Goal: Task Accomplishment & Management: Use online tool/utility

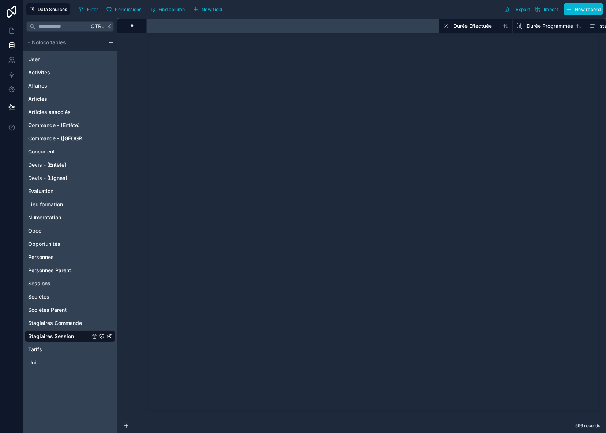
scroll to position [10654, 435]
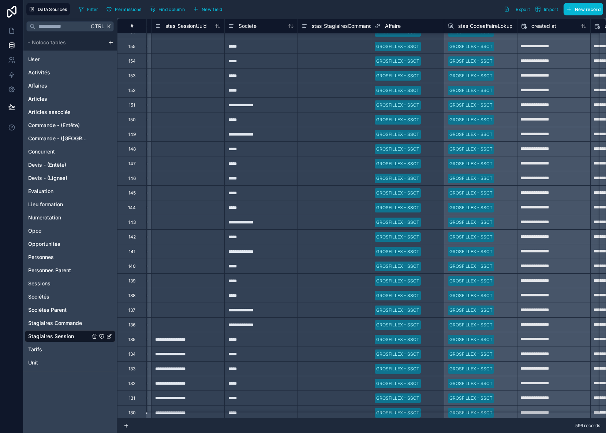
click at [494, 29] on span "stas_CodeaffaireLokup" at bounding box center [485, 25] width 55 height 7
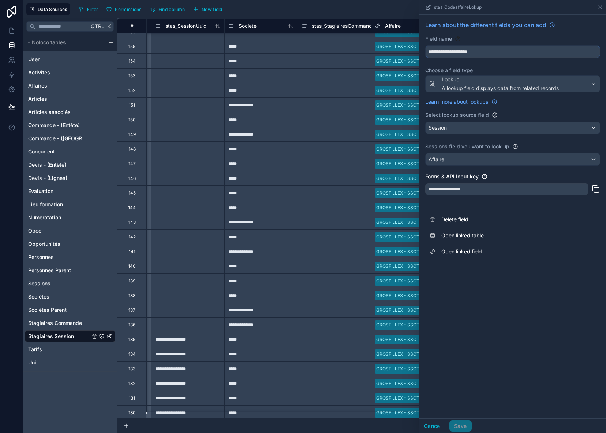
drag, startPoint x: 495, startPoint y: 49, endPoint x: 413, endPoint y: 52, distance: 81.7
click at [413, 52] on div "**********" at bounding box center [361, 225] width 489 height 414
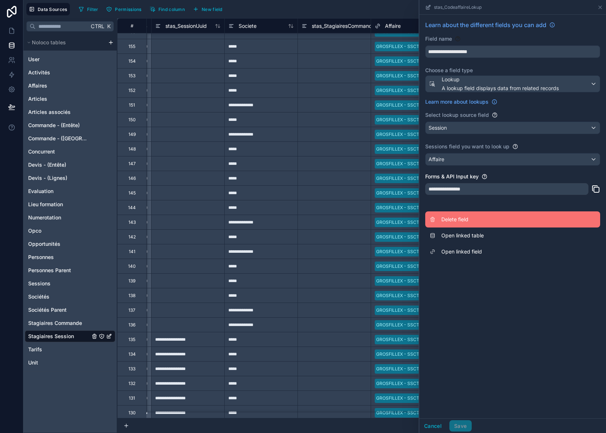
click at [459, 220] on span "Delete field" at bounding box center [493, 219] width 105 height 7
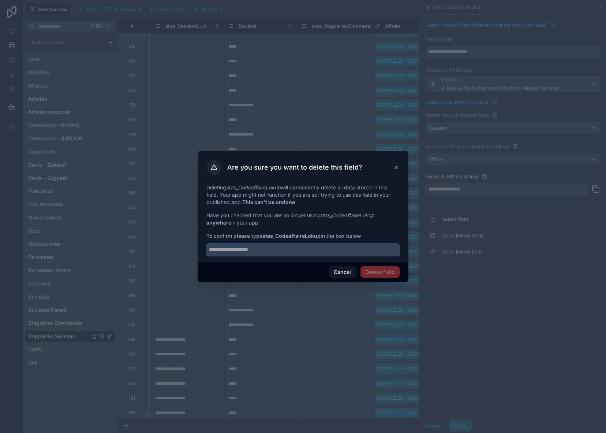
click at [290, 251] on input "text" at bounding box center [302, 250] width 193 height 12
paste input "**********"
type input "**********"
click at [391, 272] on button "Delete field" at bounding box center [380, 272] width 39 height 12
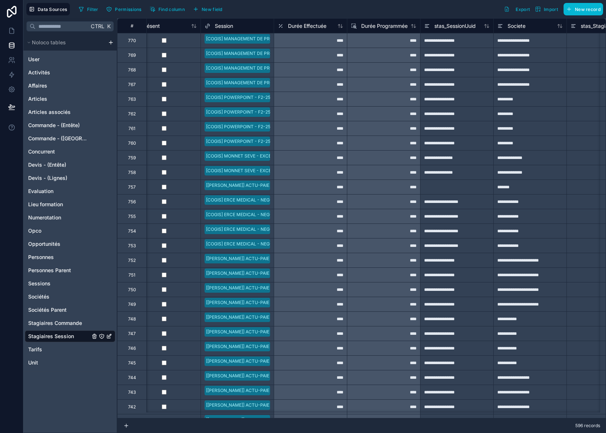
scroll to position [0, 233]
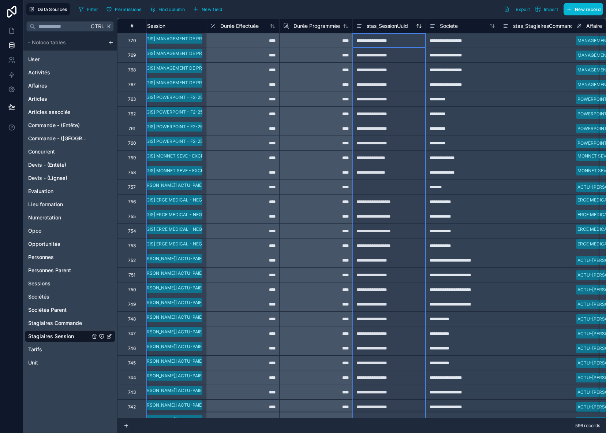
click at [390, 23] on span "stas_SessionUuid" at bounding box center [387, 25] width 41 height 7
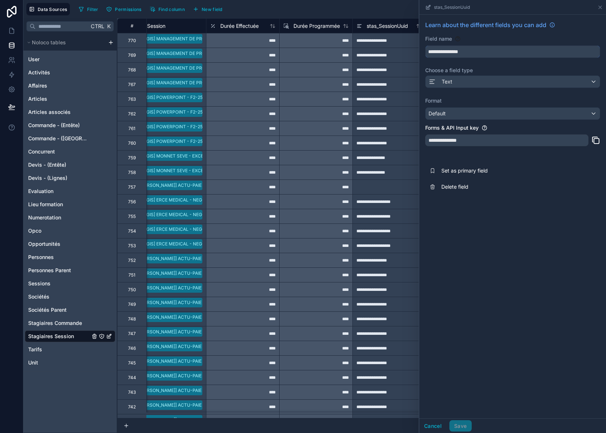
drag, startPoint x: 502, startPoint y: 51, endPoint x: 415, endPoint y: 52, distance: 86.0
click at [415, 52] on div "**********" at bounding box center [361, 225] width 489 height 414
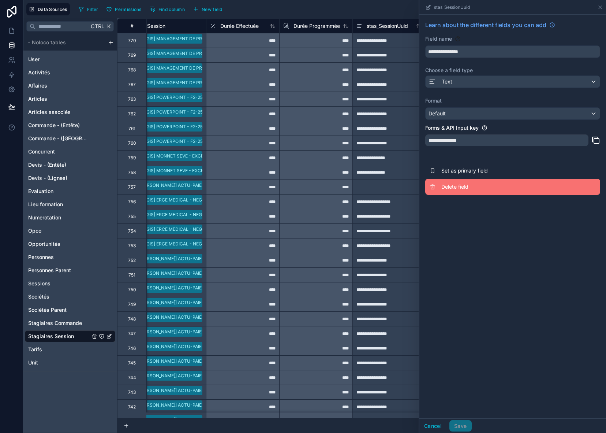
click at [466, 188] on span "Delete field" at bounding box center [493, 186] width 105 height 7
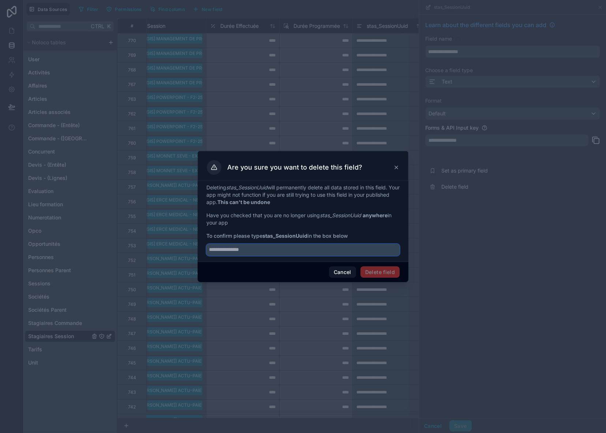
click at [259, 248] on input "text" at bounding box center [302, 250] width 193 height 12
paste input "**********"
type input "**********"
click at [382, 270] on button "Delete field" at bounding box center [380, 272] width 39 height 12
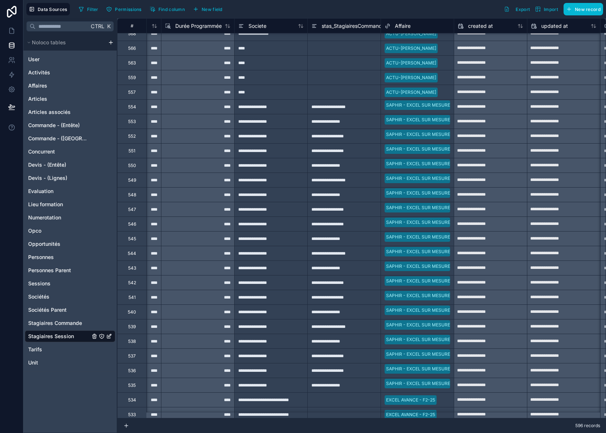
scroll to position [2379, 351]
click at [345, 28] on span "stas_StagiairesCommandeUuid" at bounding box center [359, 25] width 74 height 7
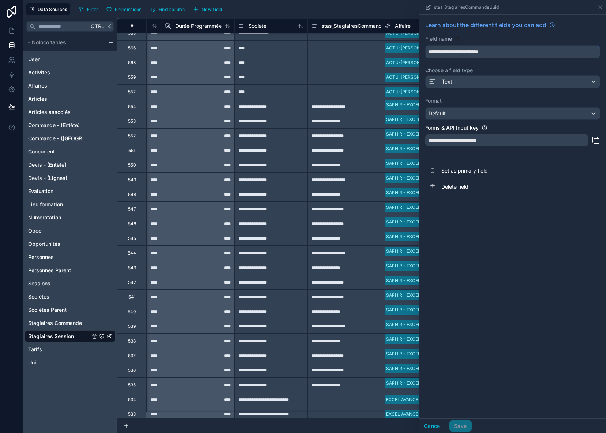
drag, startPoint x: 511, startPoint y: 52, endPoint x: 406, endPoint y: 50, distance: 105.5
click at [406, 50] on div "**********" at bounding box center [361, 225] width 489 height 414
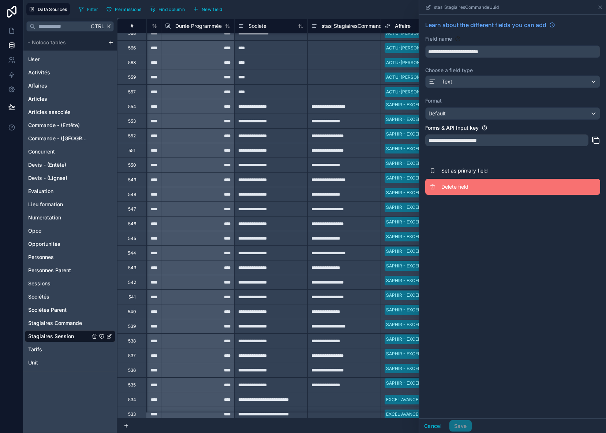
click at [462, 185] on span "Delete field" at bounding box center [493, 186] width 105 height 7
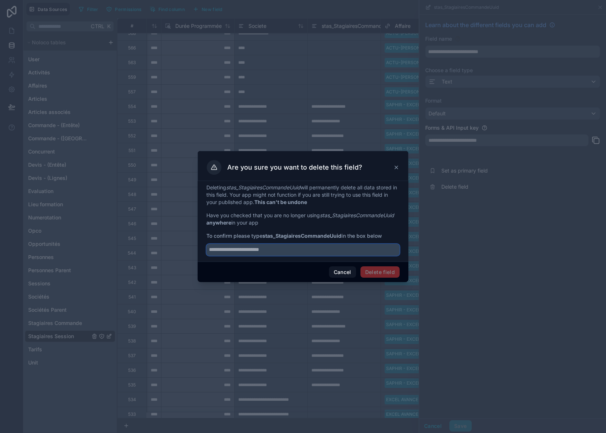
click at [290, 250] on input "text" at bounding box center [302, 250] width 193 height 12
paste input "**********"
type input "**********"
click at [389, 271] on button "Delete field" at bounding box center [380, 272] width 39 height 12
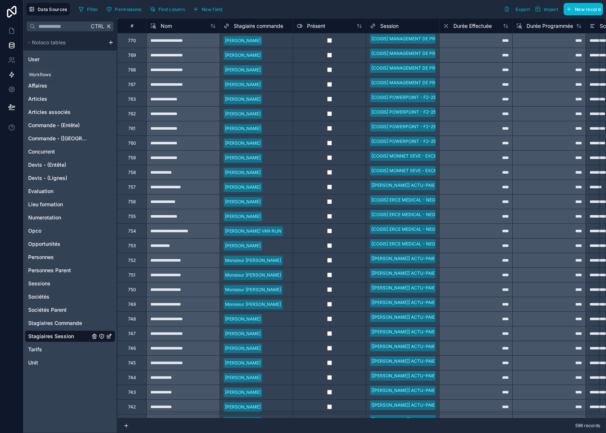
click at [9, 73] on icon at bounding box center [11, 74] width 7 height 7
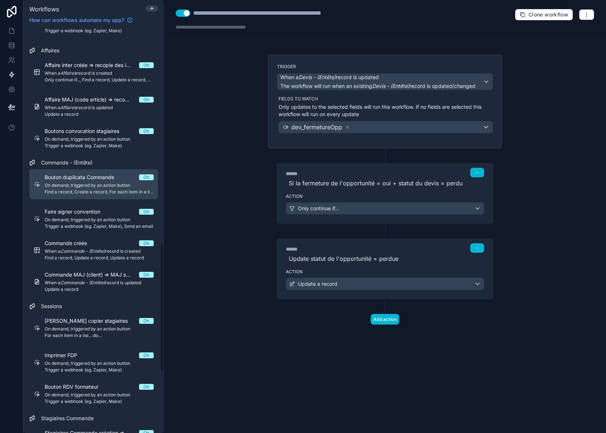
scroll to position [696, 0]
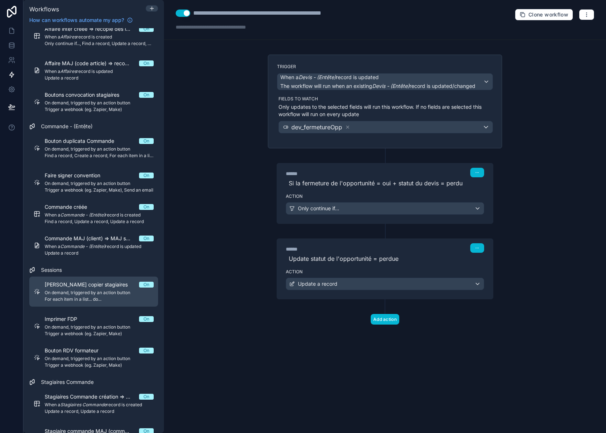
click at [78, 290] on span "On demand, triggered by an action button" at bounding box center [99, 293] width 109 height 6
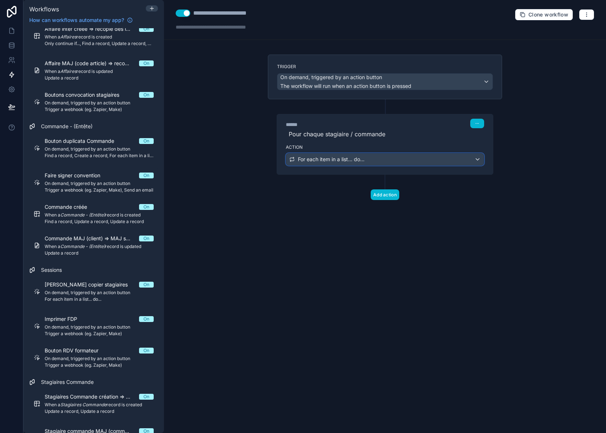
click at [361, 160] on span "For each item in a list... do..." at bounding box center [331, 159] width 67 height 7
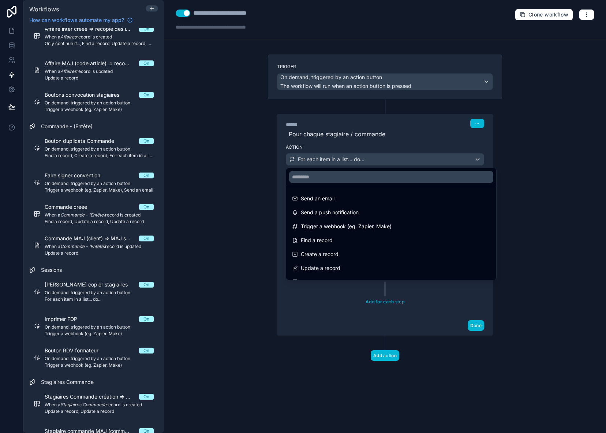
click at [361, 160] on div at bounding box center [303, 216] width 606 height 433
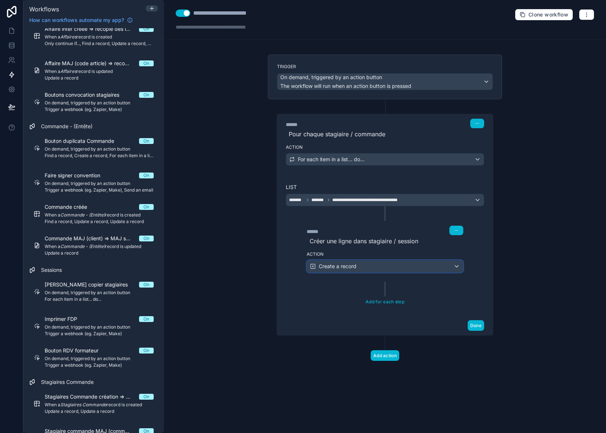
click at [357, 269] on div "Create a record" at bounding box center [385, 266] width 156 height 12
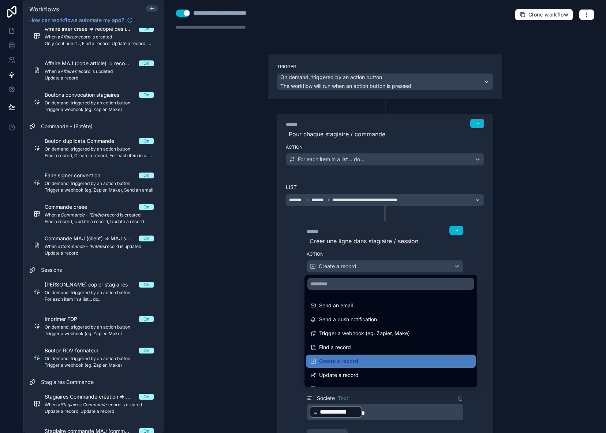
click at [357, 269] on div at bounding box center [303, 216] width 606 height 433
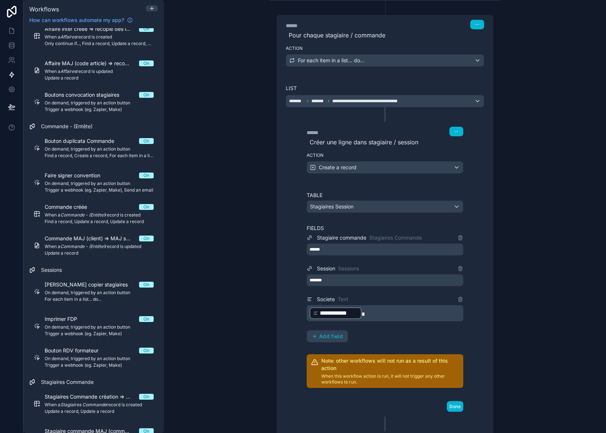
scroll to position [110, 0]
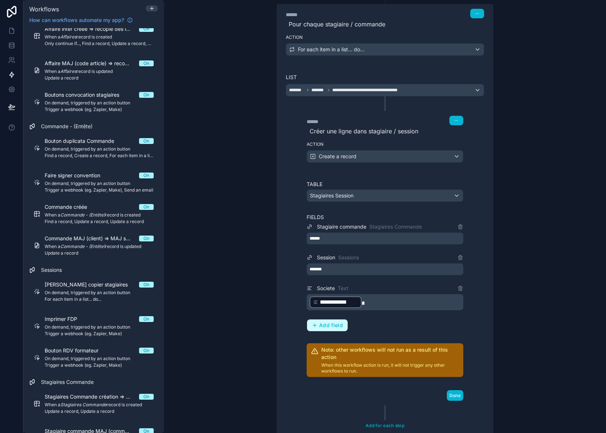
click at [332, 328] on span "Add field" at bounding box center [331, 325] width 24 height 7
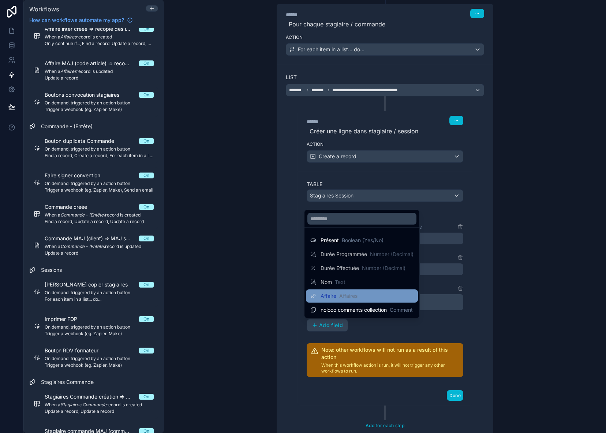
click at [331, 301] on div "Affaire Affaires" at bounding box center [362, 295] width 112 height 13
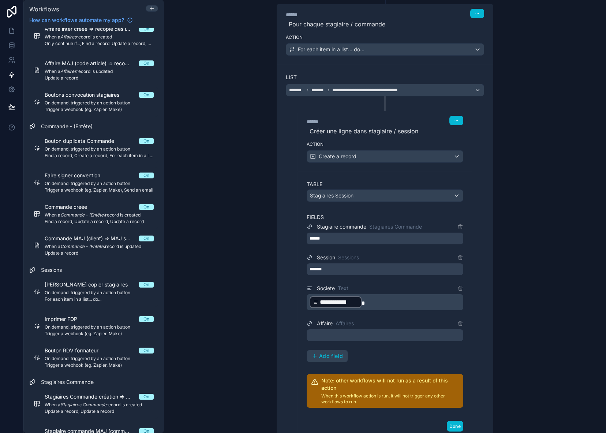
click at [333, 332] on div at bounding box center [385, 335] width 157 height 12
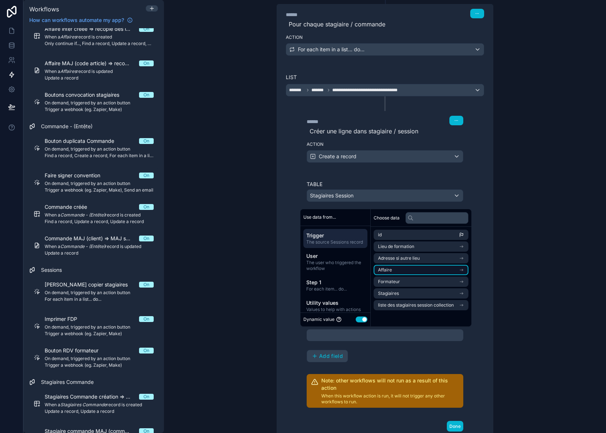
click at [450, 269] on li "Affaire" at bounding box center [421, 270] width 95 height 10
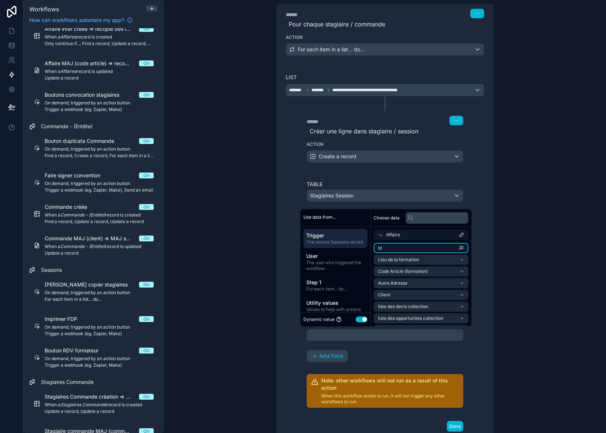
click at [408, 250] on li "id" at bounding box center [421, 248] width 95 height 10
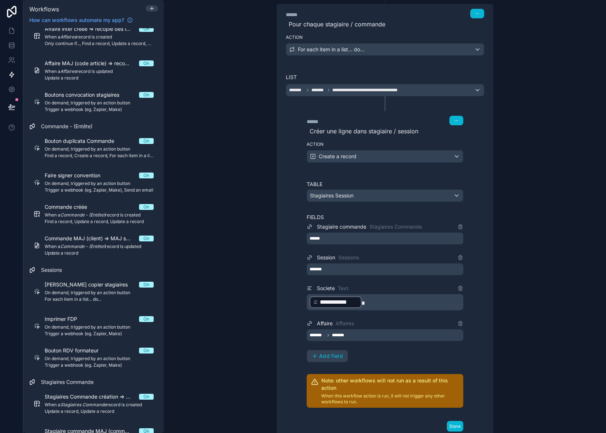
click at [402, 363] on div "**********" at bounding box center [385, 293] width 157 height 227
click at [448, 426] on button "Done" at bounding box center [455, 426] width 16 height 11
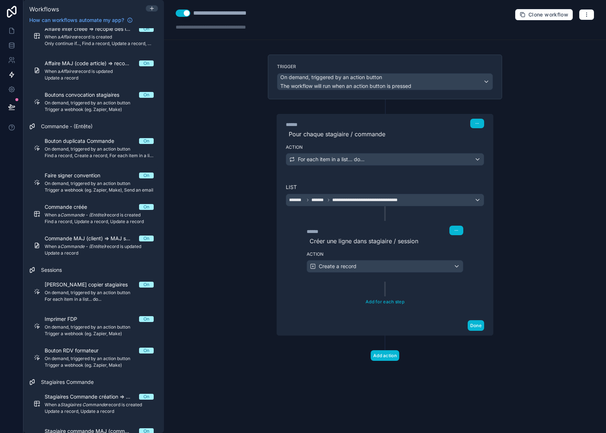
scroll to position [0, 0]
click at [263, 15] on div "**********" at bounding box center [229, 13] width 73 height 9
click at [207, 75] on div "**********" at bounding box center [385, 216] width 442 height 433
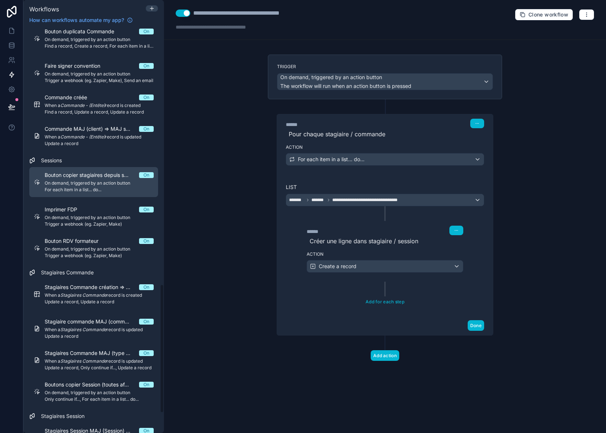
scroll to position [805, 0]
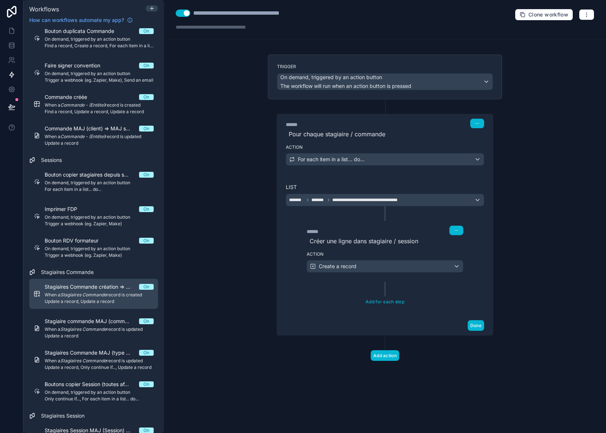
click at [106, 291] on div "Stagiaires Commande création => MAJ Type contact / personnes + Uuid Commande On…" at bounding box center [99, 293] width 109 height 21
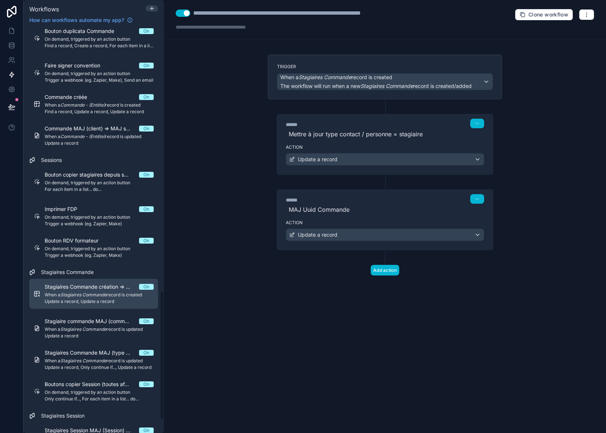
scroll to position [842, 0]
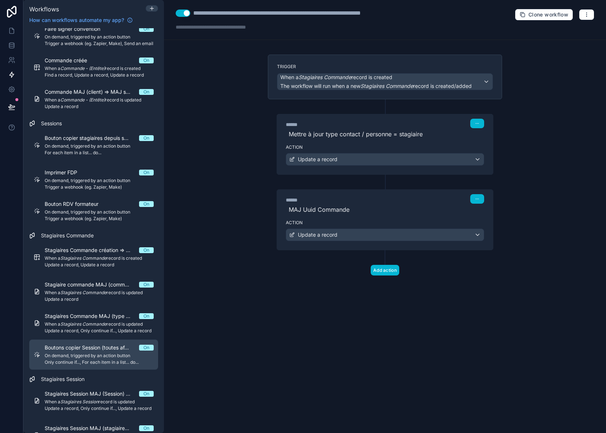
click at [96, 353] on span "On demand, triggered by an action button" at bounding box center [99, 356] width 109 height 6
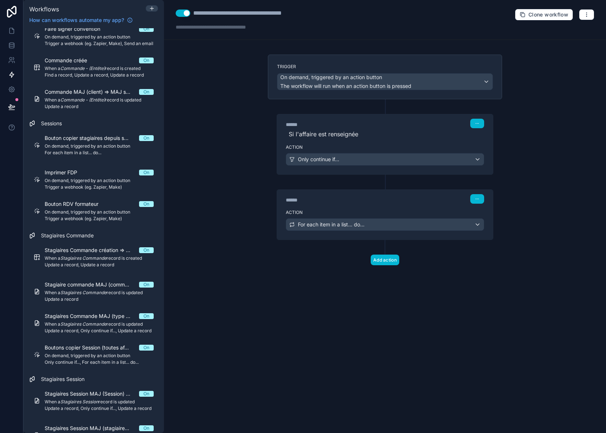
click at [317, 15] on div "**********" at bounding box center [385, 20] width 442 height 40
click at [305, 13] on div "**********" at bounding box center [251, 13] width 116 height 9
type div "**********"
click at [336, 226] on span "For each item in a list... do..." at bounding box center [331, 224] width 67 height 7
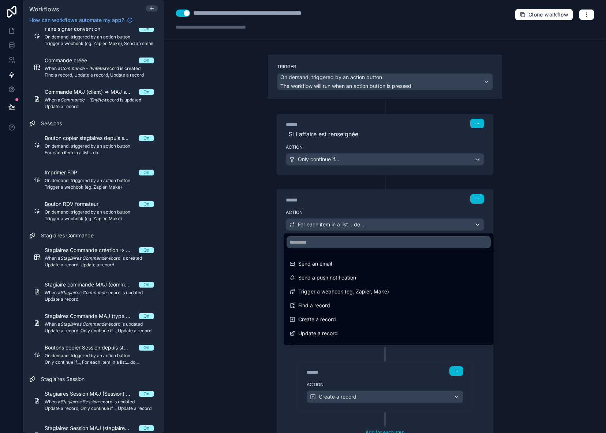
click at [336, 226] on div at bounding box center [303, 216] width 606 height 433
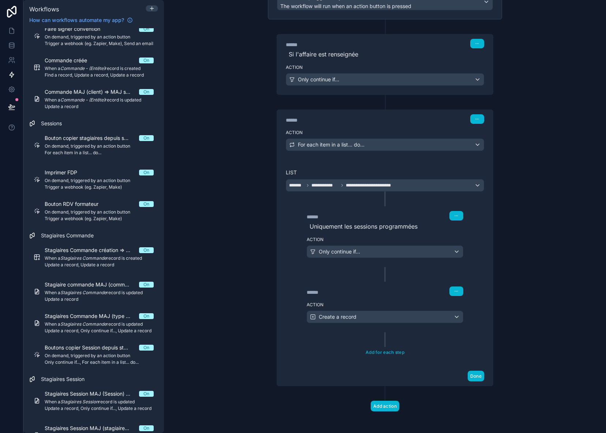
scroll to position [82, 0]
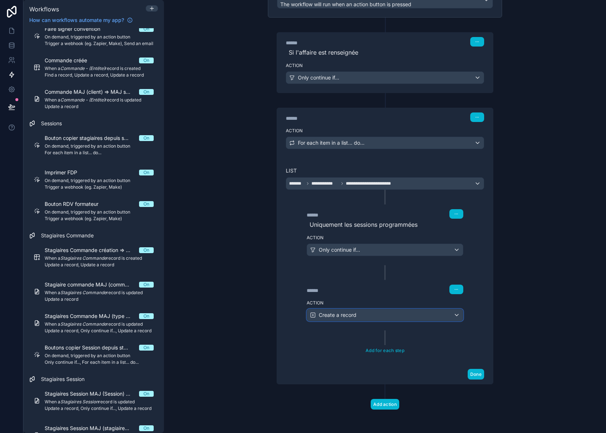
click at [362, 318] on div "Create a record" at bounding box center [385, 315] width 156 height 12
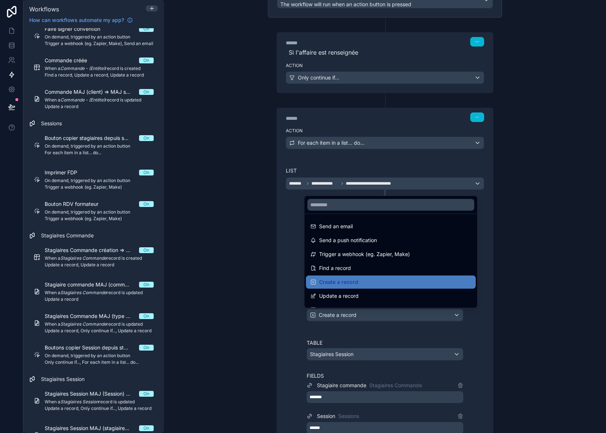
click at [362, 318] on div at bounding box center [303, 216] width 606 height 433
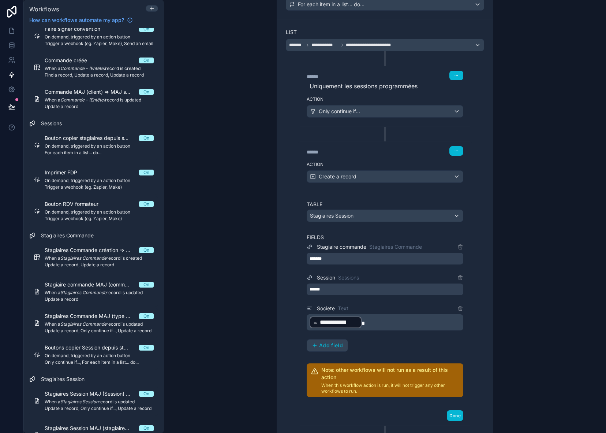
scroll to position [228, 0]
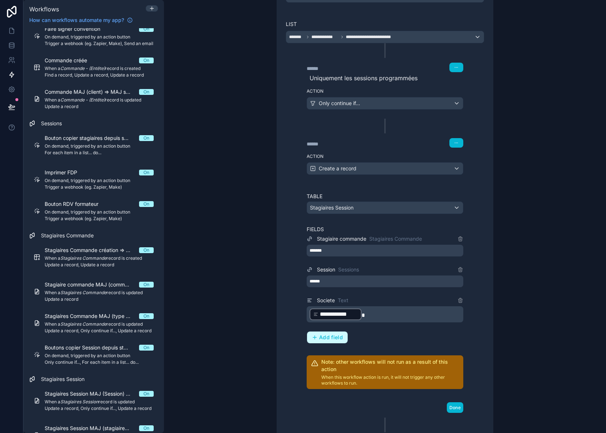
click at [327, 336] on span "Add field" at bounding box center [331, 337] width 24 height 7
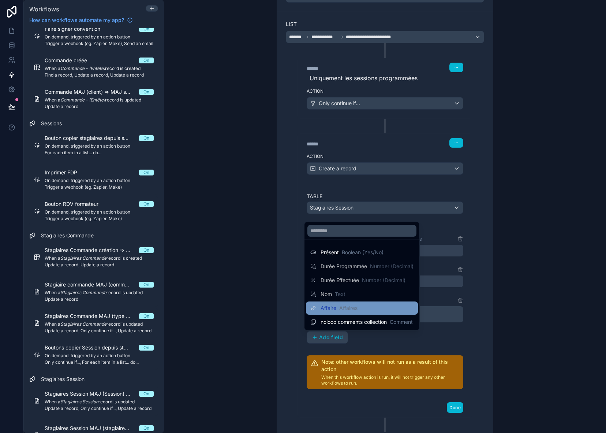
click at [331, 309] on span "Affaire" at bounding box center [329, 307] width 16 height 7
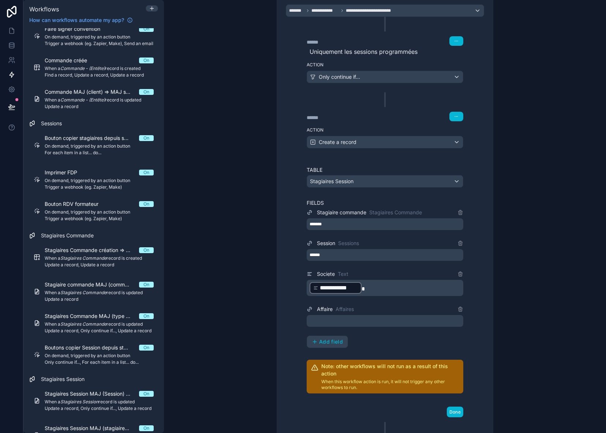
scroll to position [256, 0]
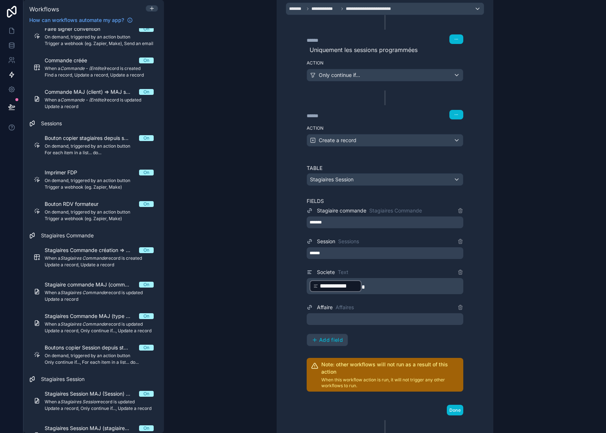
click at [338, 316] on div at bounding box center [385, 319] width 157 height 12
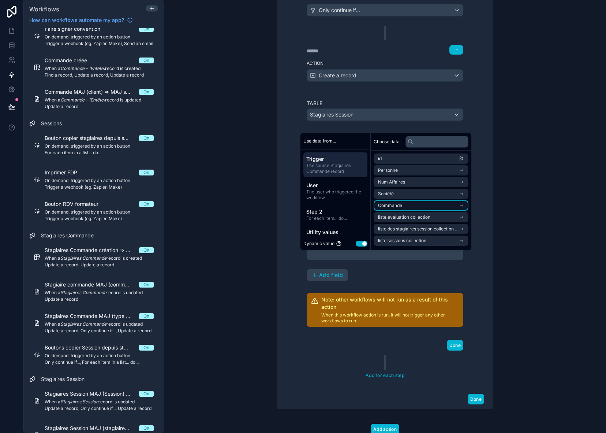
scroll to position [329, 0]
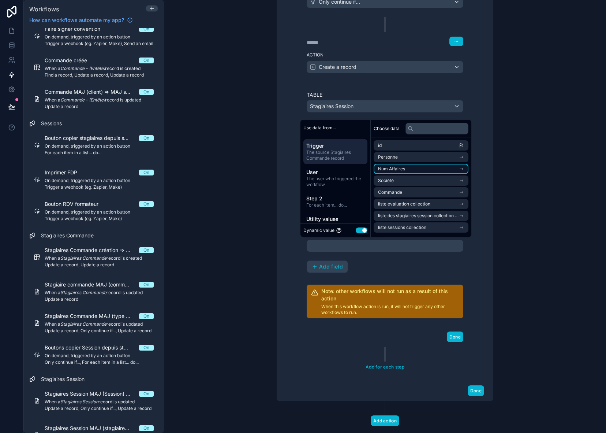
click at [433, 169] on li "Num Affaires" at bounding box center [421, 169] width 95 height 10
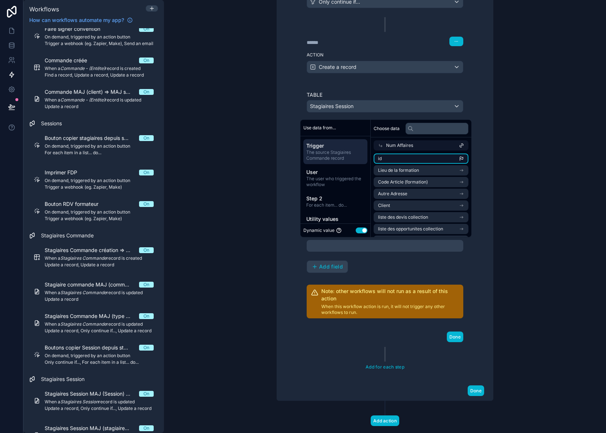
click at [409, 160] on li "id" at bounding box center [421, 158] width 95 height 10
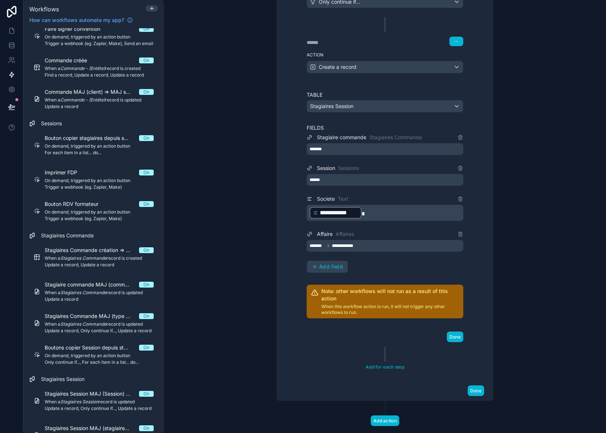
click at [399, 270] on div "**********" at bounding box center [385, 203] width 157 height 140
click at [476, 389] on button "Done" at bounding box center [476, 390] width 16 height 11
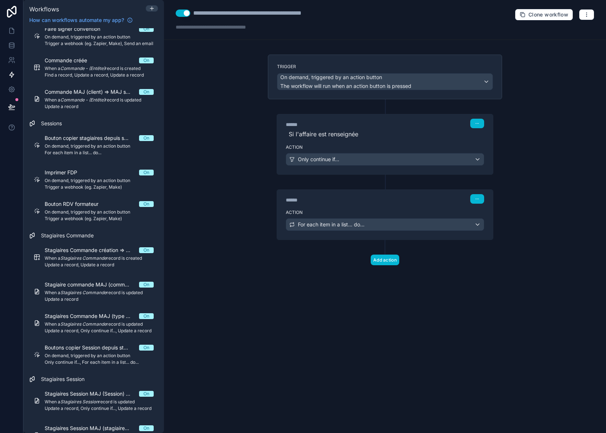
scroll to position [0, 0]
click at [14, 29] on icon at bounding box center [11, 30] width 7 height 7
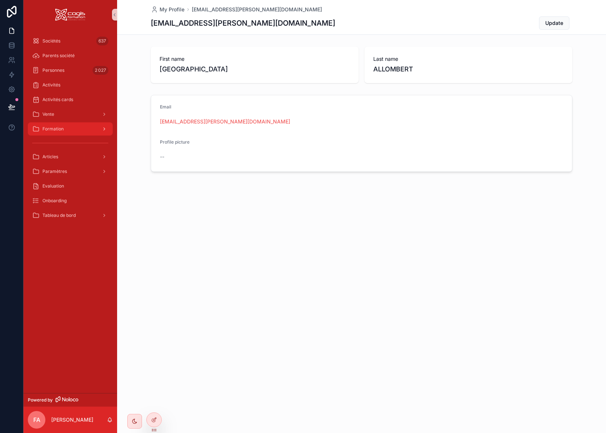
click at [64, 126] on div "Formation" at bounding box center [70, 129] width 76 height 12
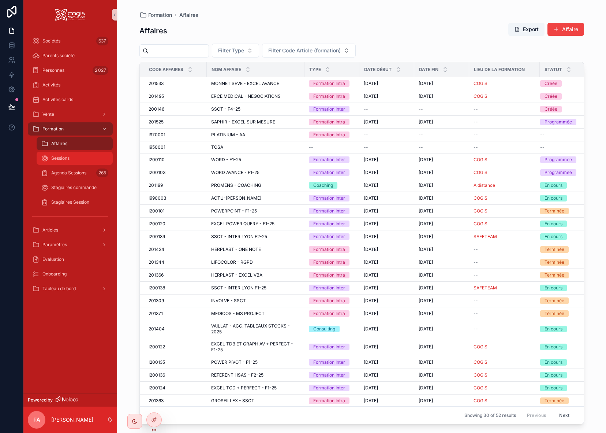
click at [57, 155] on div "Sessions" at bounding box center [74, 158] width 67 height 12
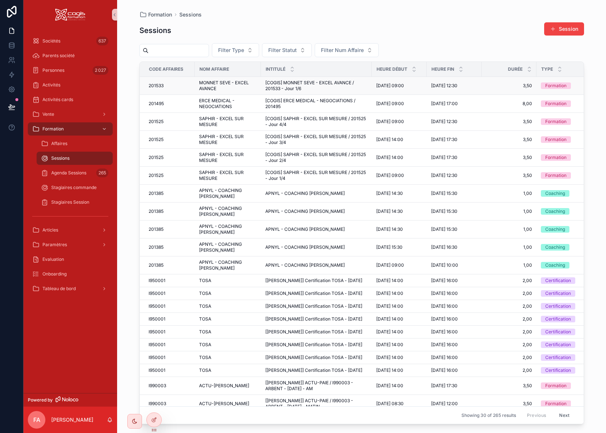
click at [227, 88] on span "MONNET SEVE - EXCEL AVANCE" at bounding box center [227, 86] width 57 height 12
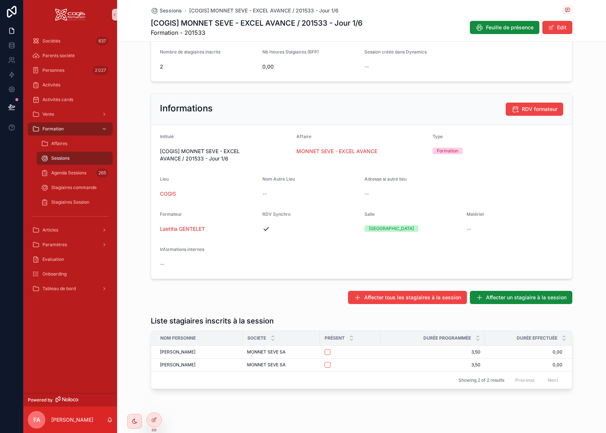
scroll to position [116, 0]
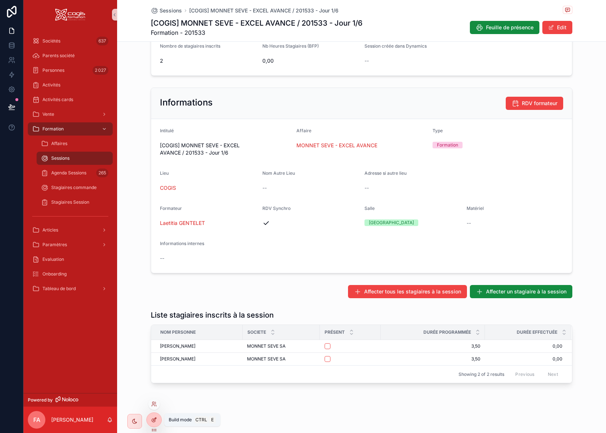
click at [156, 423] on div at bounding box center [154, 420] width 15 height 14
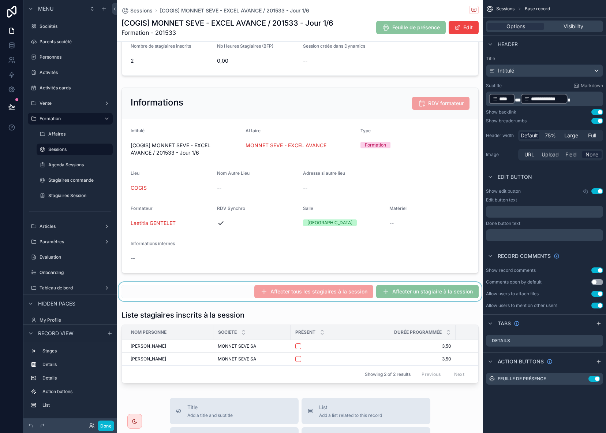
click at [223, 295] on div "scrollable content" at bounding box center [300, 291] width 366 height 19
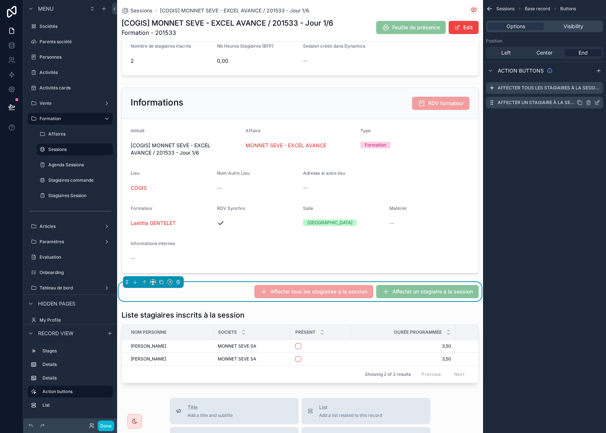
click at [597, 102] on icon "scrollable content" at bounding box center [598, 101] width 3 height 3
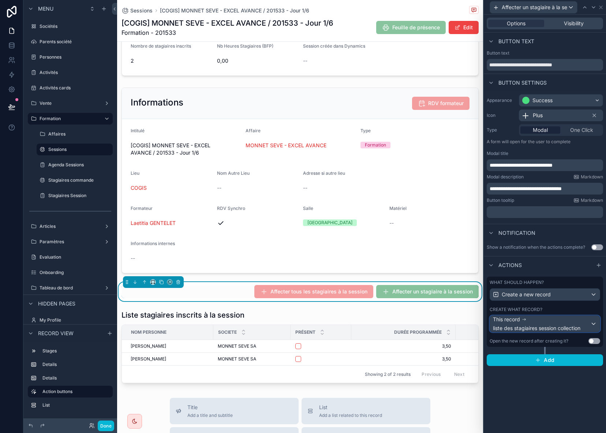
click at [543, 325] on span "liste des stagiaires session collection" at bounding box center [536, 327] width 87 height 7
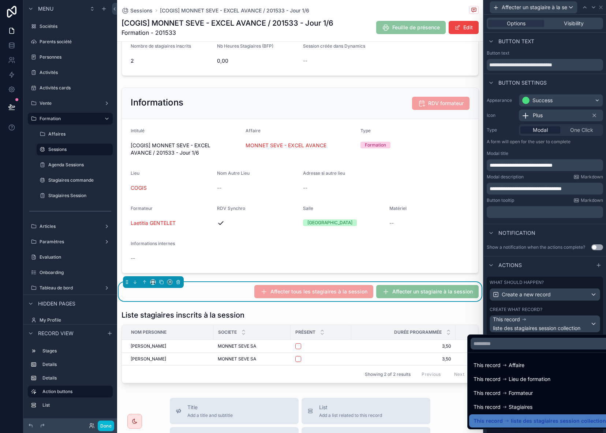
click at [543, 325] on div at bounding box center [545, 216] width 122 height 433
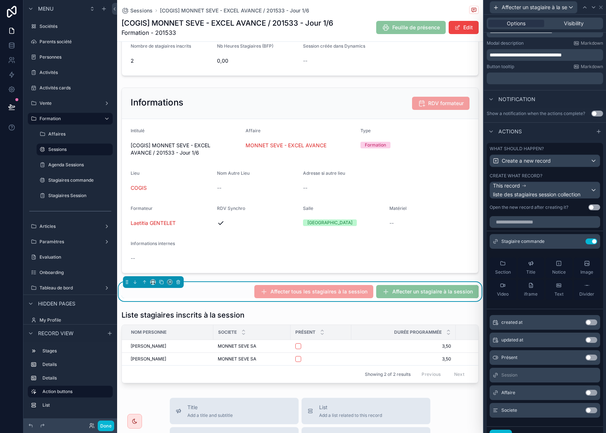
scroll to position [146, 0]
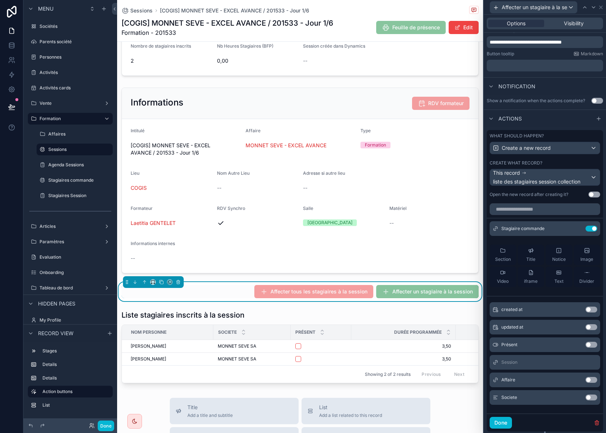
click at [586, 396] on button "Use setting" at bounding box center [592, 397] width 12 height 6
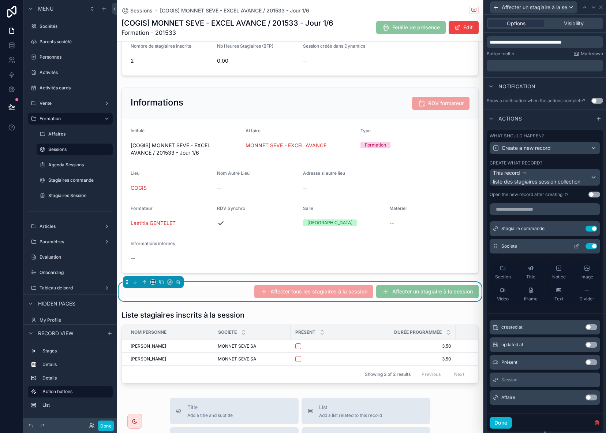
click at [575, 246] on icon at bounding box center [576, 246] width 3 height 3
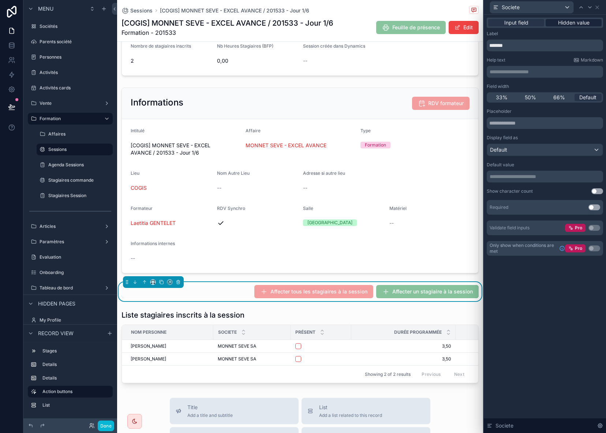
click at [581, 22] on span "Hidden value" at bounding box center [573, 22] width 31 height 7
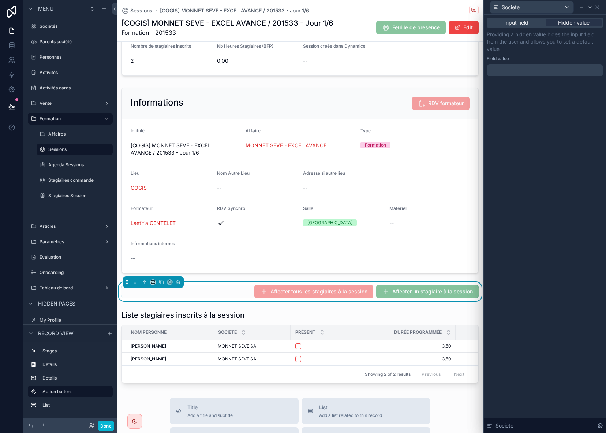
click at [529, 71] on p "﻿" at bounding box center [546, 70] width 112 height 7
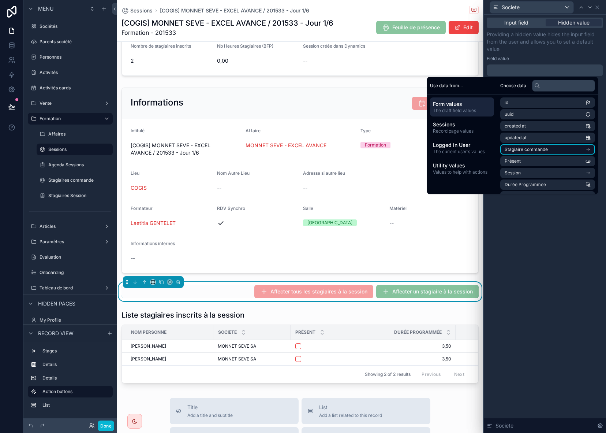
click at [533, 150] on span "Stagiaire commande" at bounding box center [526, 149] width 43 height 6
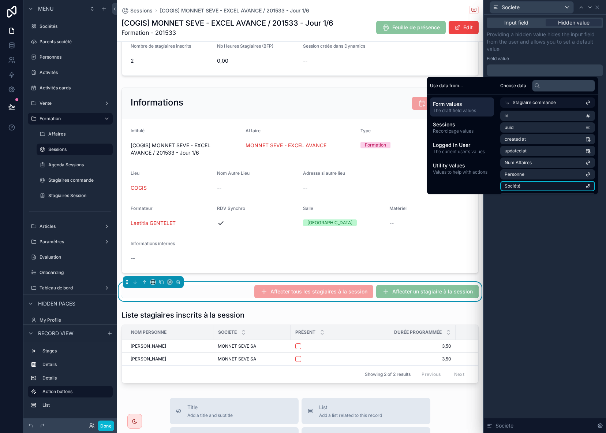
click at [537, 182] on li "Société" at bounding box center [547, 186] width 95 height 10
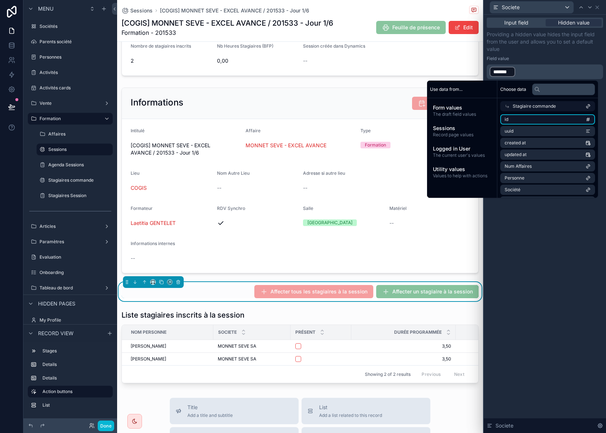
click at [540, 117] on li "id" at bounding box center [547, 119] width 95 height 10
click at [516, 120] on li "id" at bounding box center [547, 119] width 95 height 10
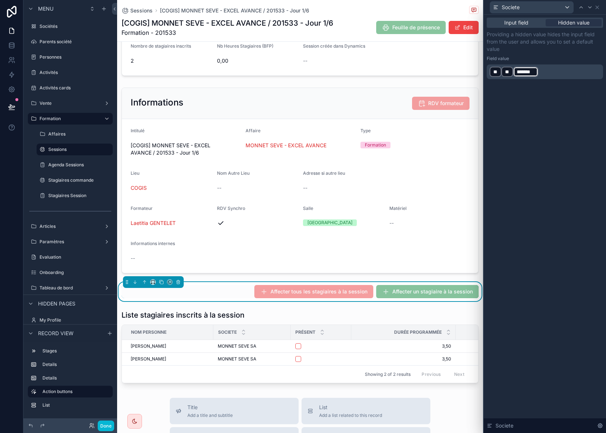
click at [547, 72] on p "﻿ ** ﻿ ﻿ ** ﻿ ﻿ ******* ﻿ ﻿" at bounding box center [546, 72] width 112 height 12
click at [554, 281] on div "Input field Hidden value Providing a hidden value hides the input field from th…" at bounding box center [545, 224] width 122 height 418
click at [504, 71] on span "*******" at bounding box center [502, 71] width 18 height 7
click at [596, 79] on span "**********" at bounding box center [579, 77] width 42 height 6
click at [601, 77] on span "**********" at bounding box center [575, 77] width 98 height 6
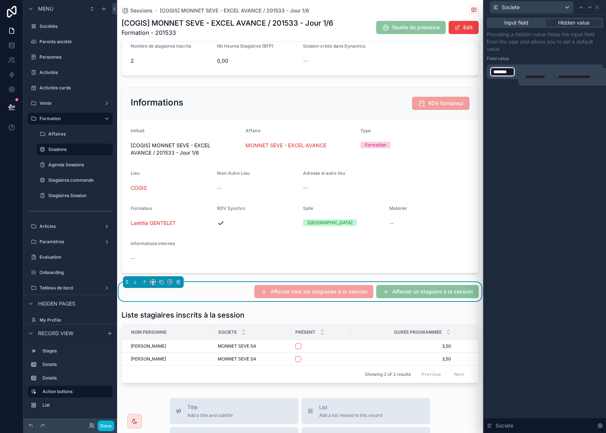
click at [588, 79] on span "**********" at bounding box center [579, 77] width 42 height 6
click at [578, 115] on div "Input field Hidden value Providing a hidden value hides the input field from th…" at bounding box center [545, 224] width 122 height 418
click at [599, 7] on icon at bounding box center [597, 7] width 6 height 6
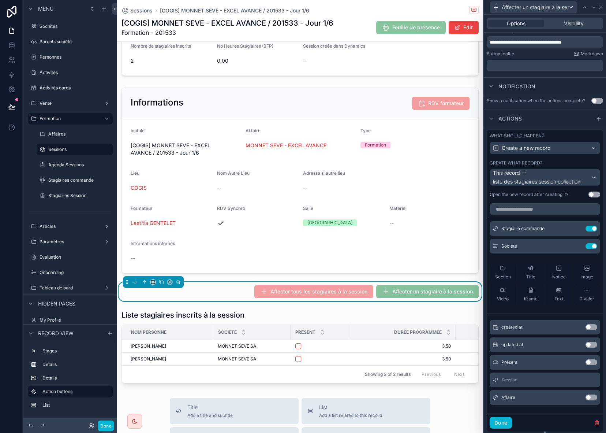
click at [588, 398] on button "Use setting" at bounding box center [592, 397] width 12 height 6
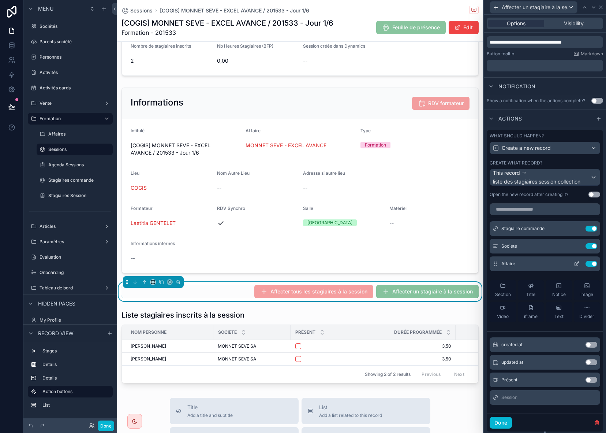
click at [576, 264] on icon at bounding box center [577, 262] width 3 height 3
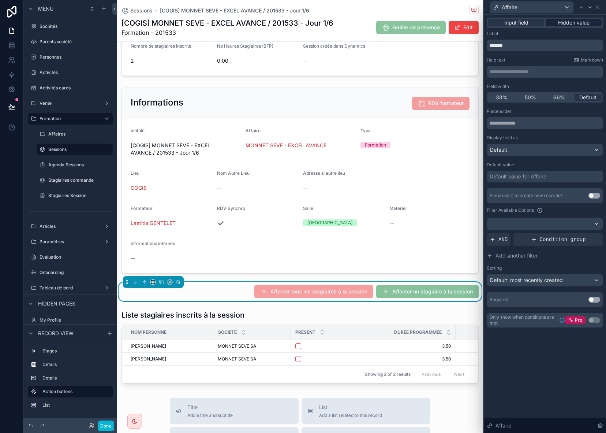
click at [583, 23] on span "Hidden value" at bounding box center [573, 22] width 31 height 7
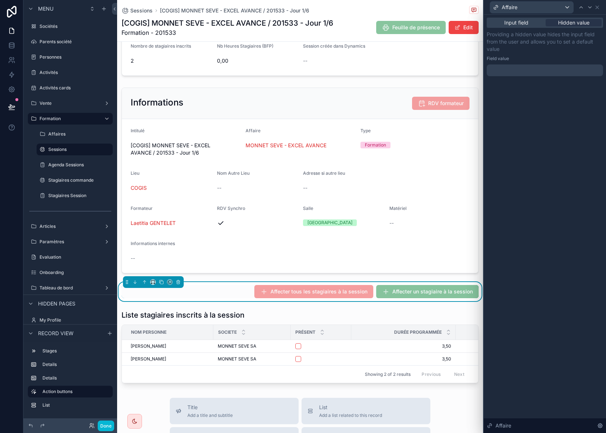
click at [541, 68] on div at bounding box center [545, 70] width 116 height 12
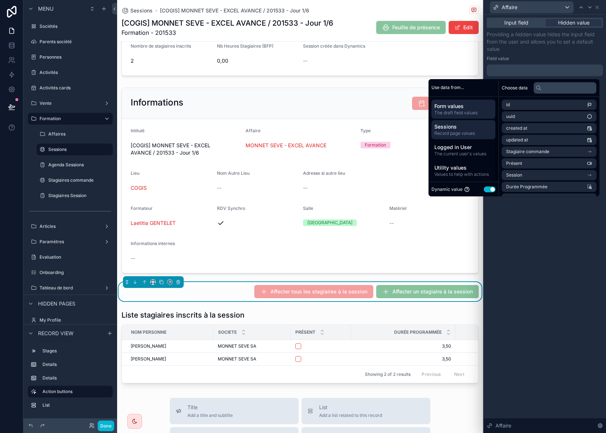
click at [453, 132] on span "Record page values" at bounding box center [464, 133] width 58 height 6
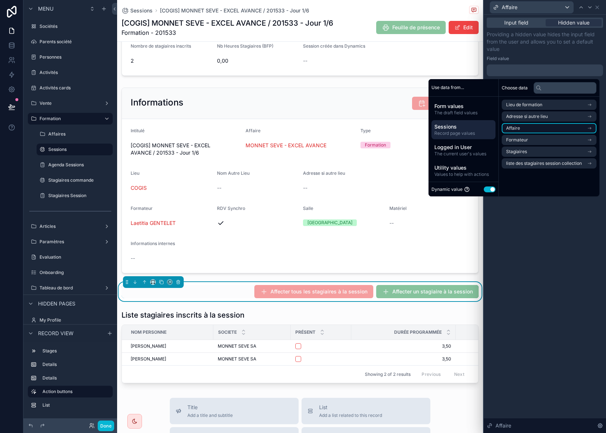
click at [544, 124] on li "Affaire" at bounding box center [549, 128] width 95 height 10
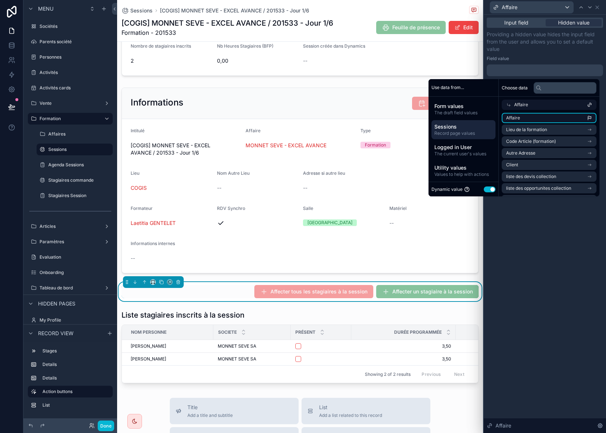
click at [525, 119] on li "Affaire" at bounding box center [549, 118] width 95 height 10
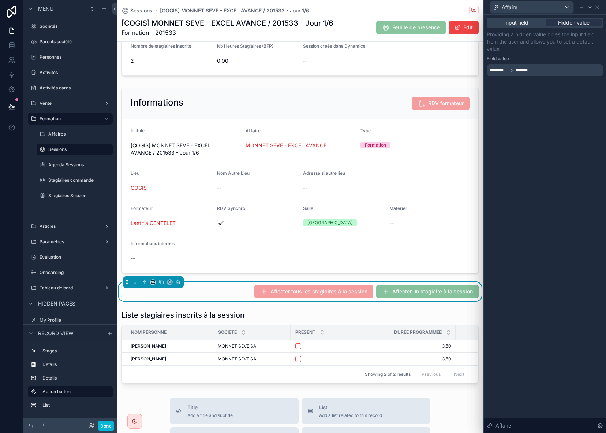
click at [551, 263] on div "Input field Hidden value Providing a hidden value hides the input field from th…" at bounding box center [545, 224] width 122 height 418
click at [597, 7] on icon at bounding box center [597, 7] width 3 height 3
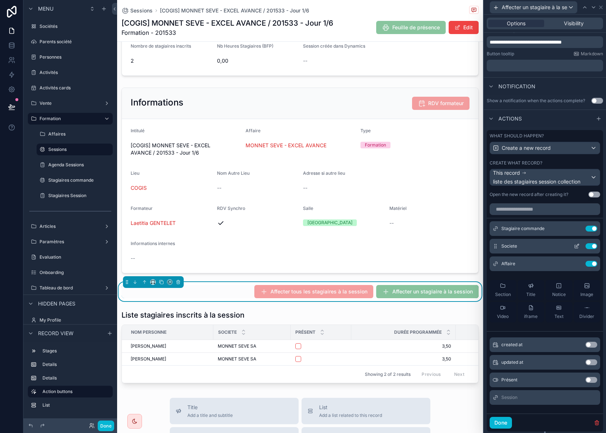
click at [575, 247] on icon at bounding box center [576, 246] width 3 height 3
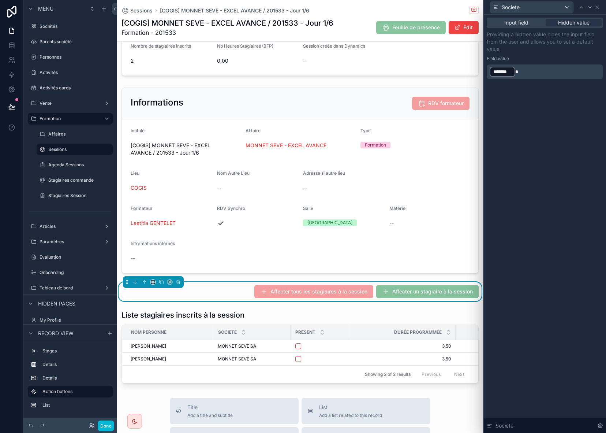
click at [509, 72] on span "*******" at bounding box center [502, 71] width 18 height 7
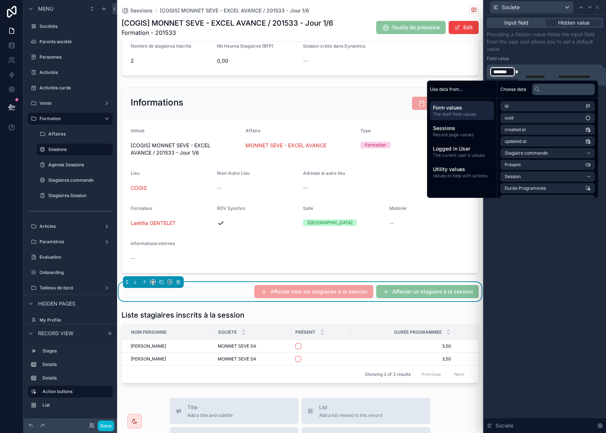
click at [556, 264] on div "Input field Hidden value Providing a hidden value hides the input field from th…" at bounding box center [545, 224] width 122 height 418
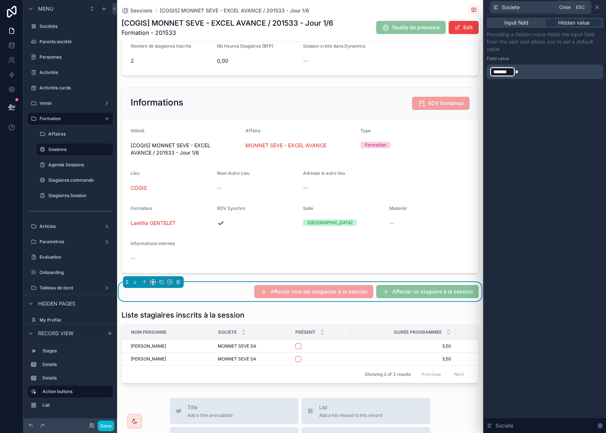
click at [597, 7] on icon at bounding box center [597, 7] width 6 height 6
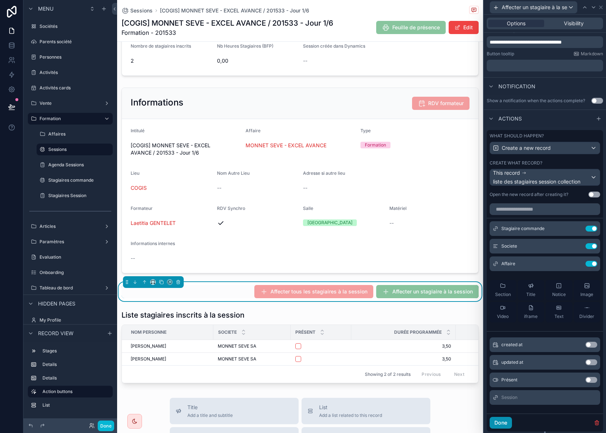
click at [508, 422] on button "Done" at bounding box center [501, 423] width 22 height 12
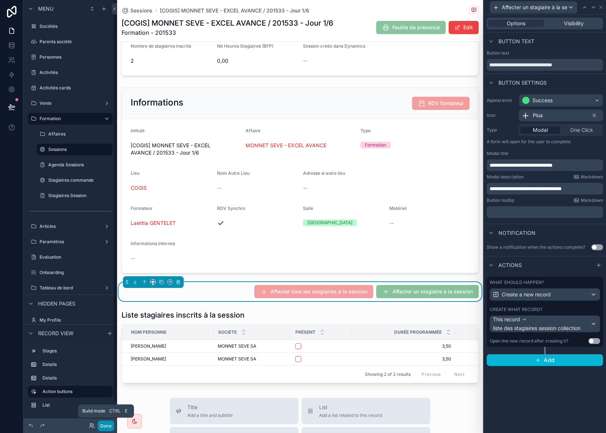
click at [106, 427] on button "Done" at bounding box center [106, 425] width 16 height 11
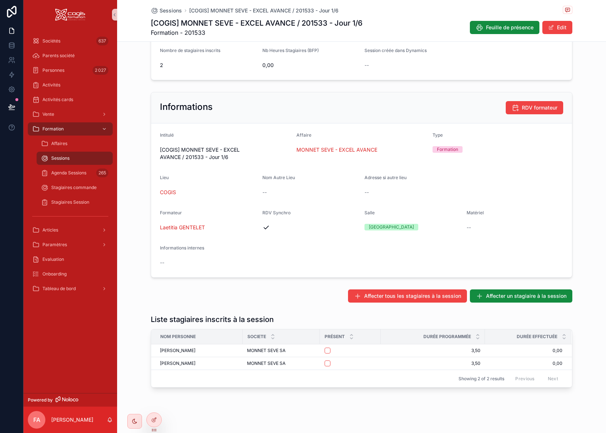
scroll to position [116, 0]
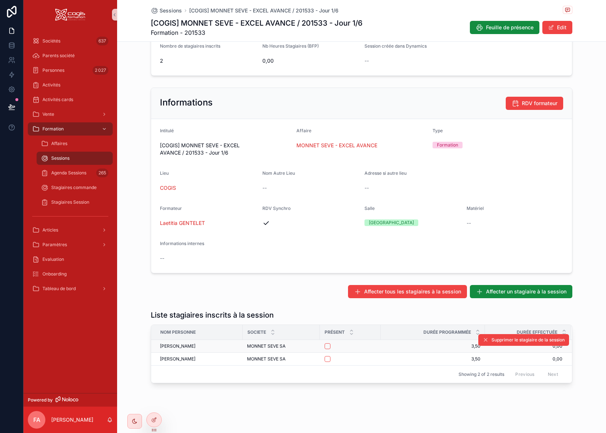
click at [225, 347] on div "[PERSON_NAME] [PERSON_NAME]" at bounding box center [199, 346] width 78 height 6
click at [358, 346] on div "scrollable content" at bounding box center [350, 346] width 51 height 6
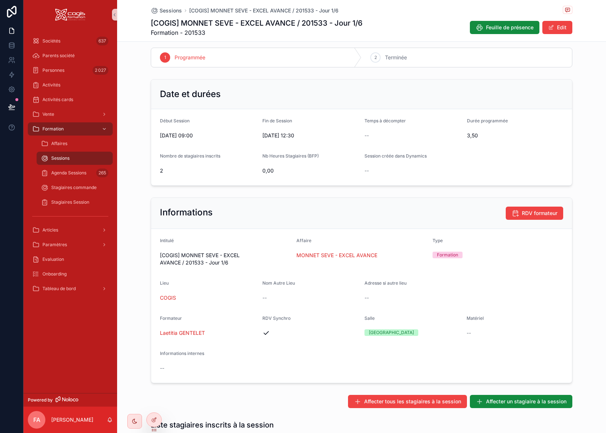
scroll to position [0, 0]
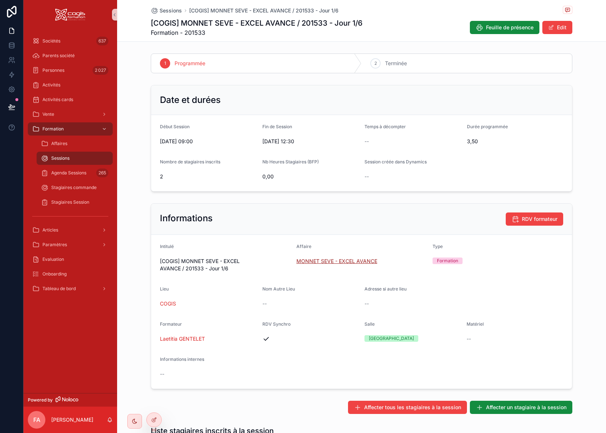
click at [328, 262] on span "MONNET SEVE - EXCEL AVANCE" at bounding box center [337, 260] width 81 height 7
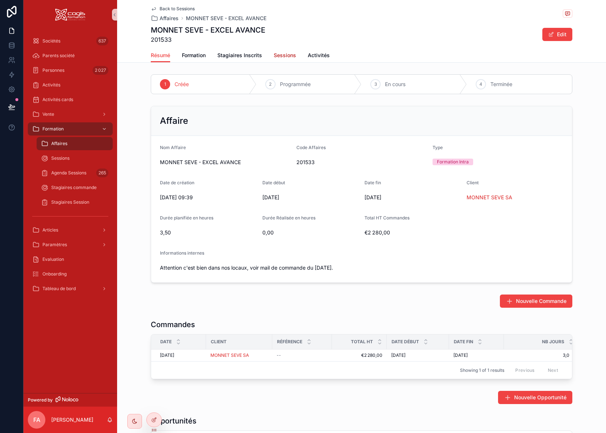
click at [283, 55] on span "Sessions" at bounding box center [285, 55] width 22 height 7
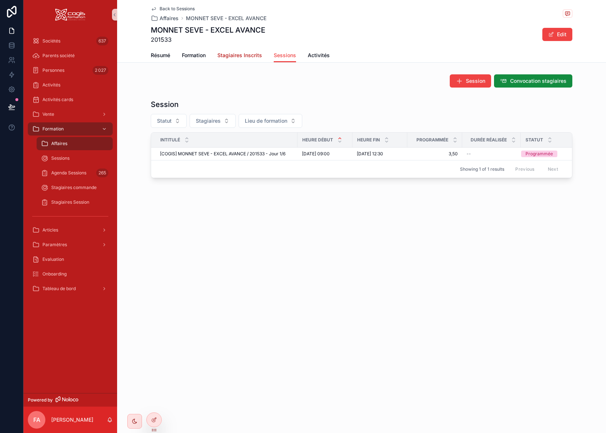
click at [245, 52] on span "Stagiaires Inscrits" at bounding box center [239, 55] width 45 height 7
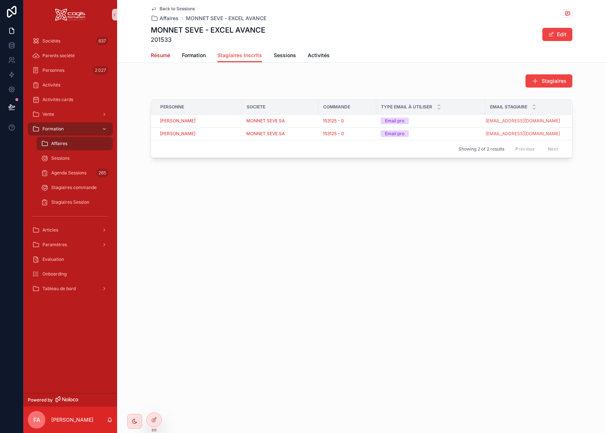
click at [154, 55] on span "Résumé" at bounding box center [160, 55] width 19 height 7
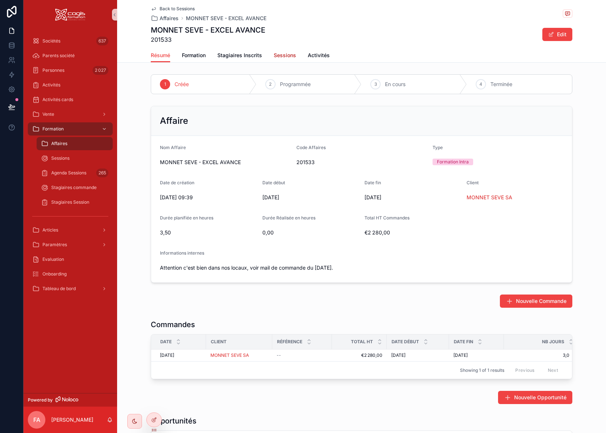
click at [276, 56] on span "Sessions" at bounding box center [285, 55] width 22 height 7
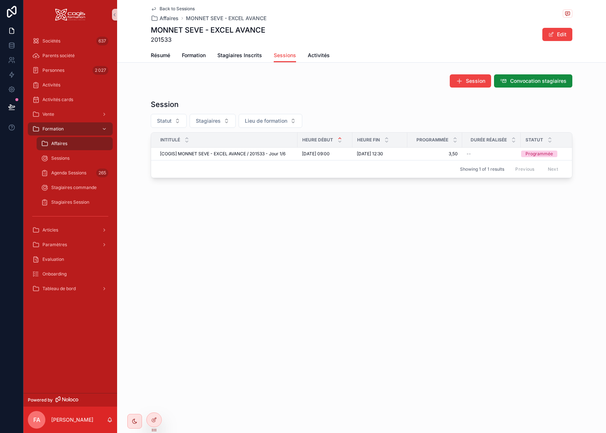
click at [64, 143] on span "Affaires" at bounding box center [59, 144] width 16 height 6
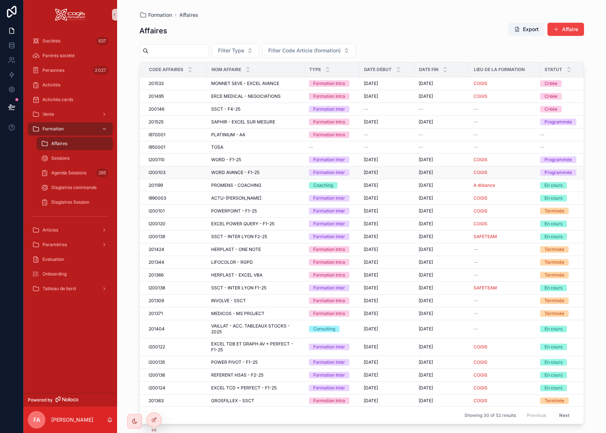
click at [183, 174] on div "I200103 I200103" at bounding box center [176, 172] width 54 height 6
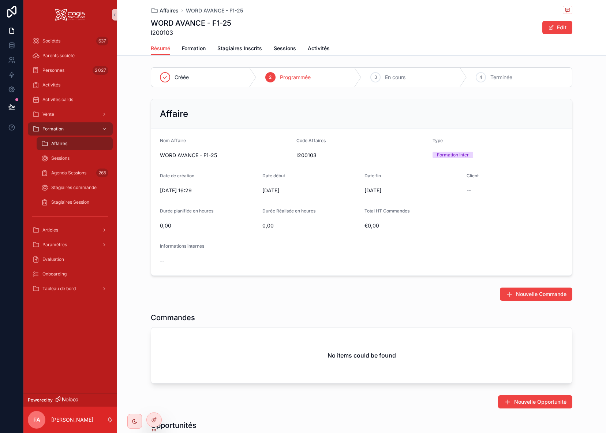
click at [166, 11] on span "Affaires" at bounding box center [169, 10] width 19 height 7
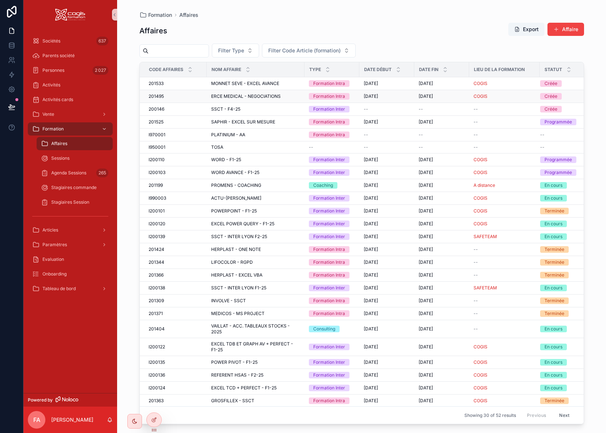
click at [184, 97] on div "201495 201495" at bounding box center [176, 96] width 54 height 6
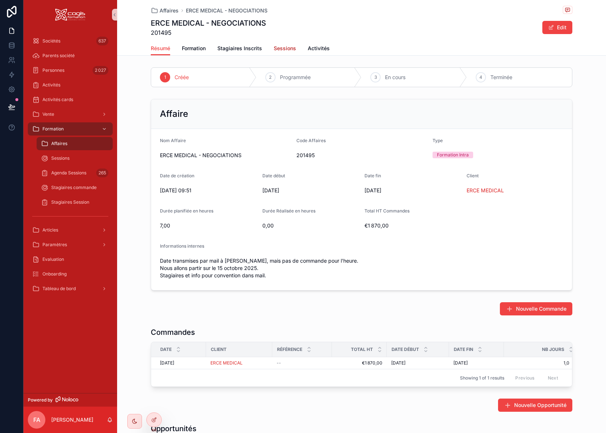
click at [282, 47] on span "Sessions" at bounding box center [285, 48] width 22 height 7
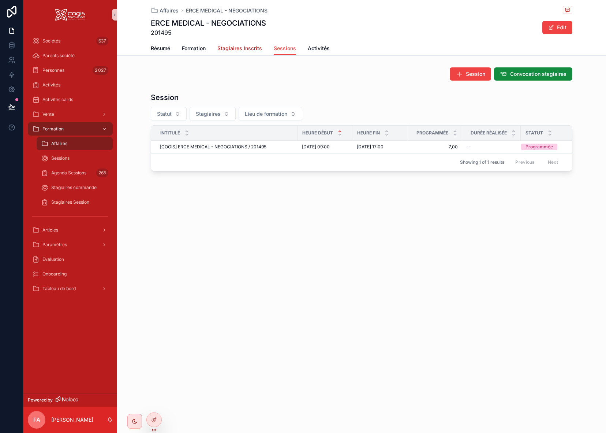
click at [230, 49] on span "Stagiaires Inscrits" at bounding box center [239, 48] width 45 height 7
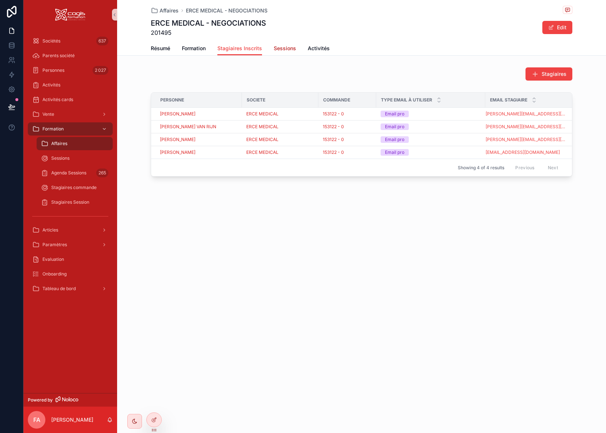
click at [286, 45] on span "Sessions" at bounding box center [285, 48] width 22 height 7
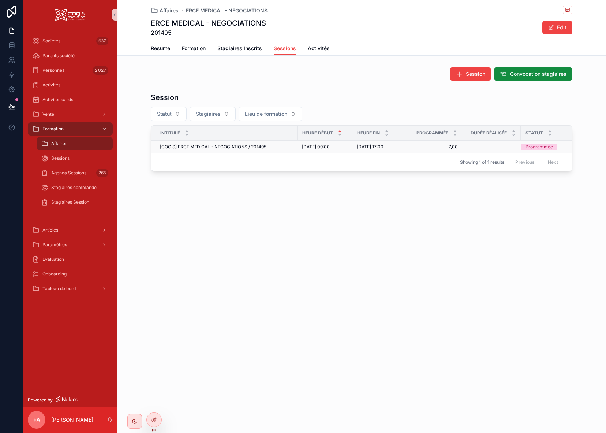
click at [232, 146] on span "[COGIS] ERCE MEDICAL - NEGOCIATIONS / 201495" at bounding box center [213, 147] width 107 height 6
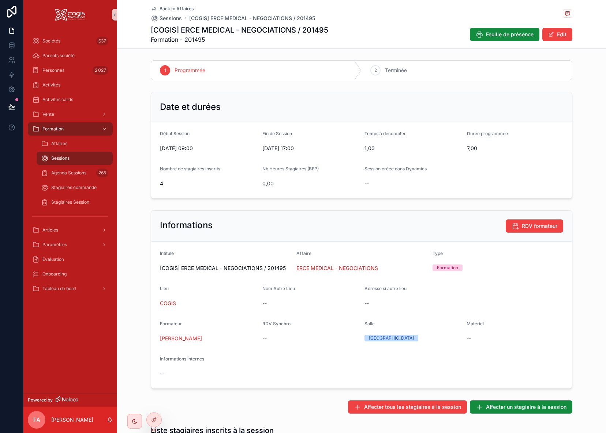
click at [151, 8] on icon "scrollable content" at bounding box center [154, 9] width 6 height 6
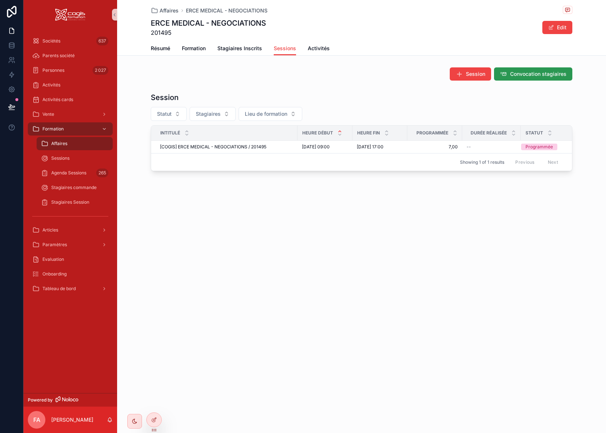
click at [541, 74] on span "Convocation stagiaires" at bounding box center [538, 73] width 56 height 7
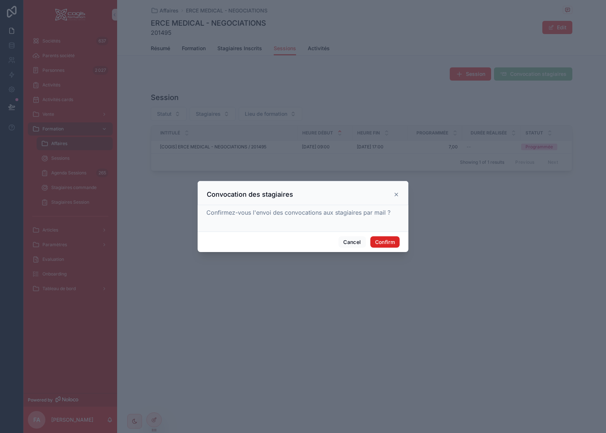
click at [390, 242] on button "Confirm" at bounding box center [384, 242] width 29 height 12
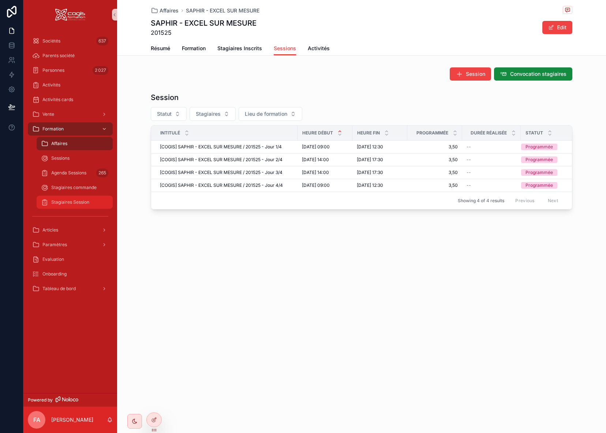
click at [66, 202] on span "Stagiaires Session" at bounding box center [70, 202] width 38 height 6
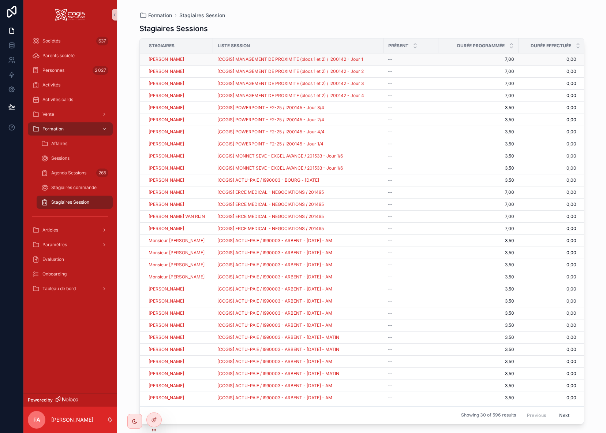
click at [205, 59] on div "[PERSON_NAME]" at bounding box center [179, 59] width 60 height 6
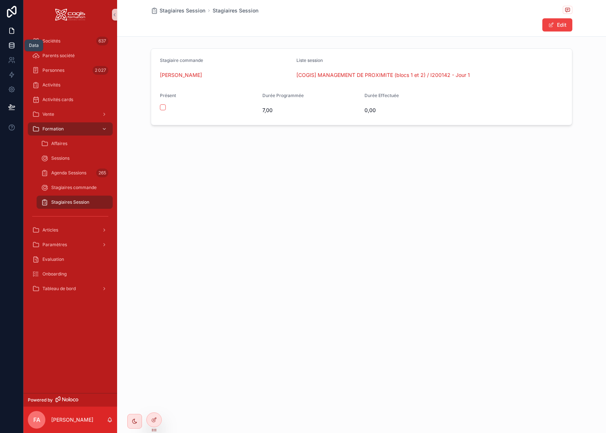
click at [13, 47] on icon at bounding box center [11, 45] width 7 height 7
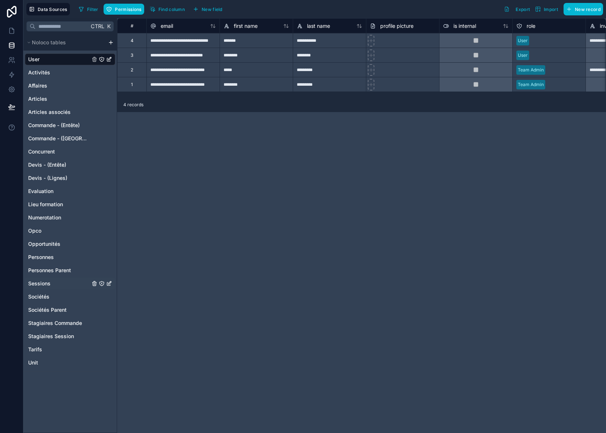
click at [44, 284] on span "Sessions" at bounding box center [39, 283] width 22 height 7
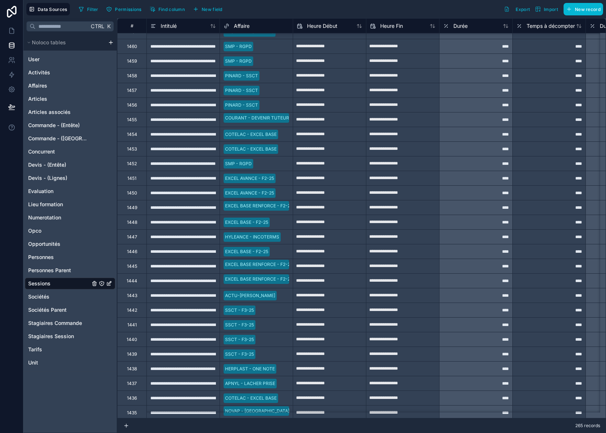
scroll to position [1245, 0]
